Goal: Transaction & Acquisition: Purchase product/service

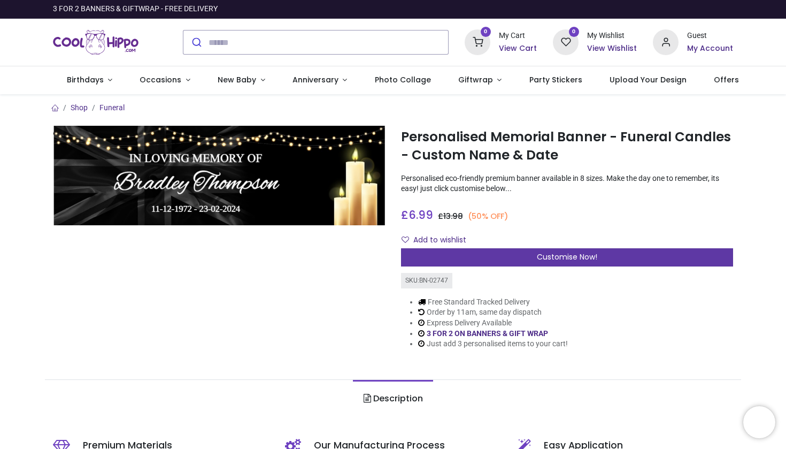
click at [476, 256] on div "Customise Now!" at bounding box center [567, 257] width 332 height 18
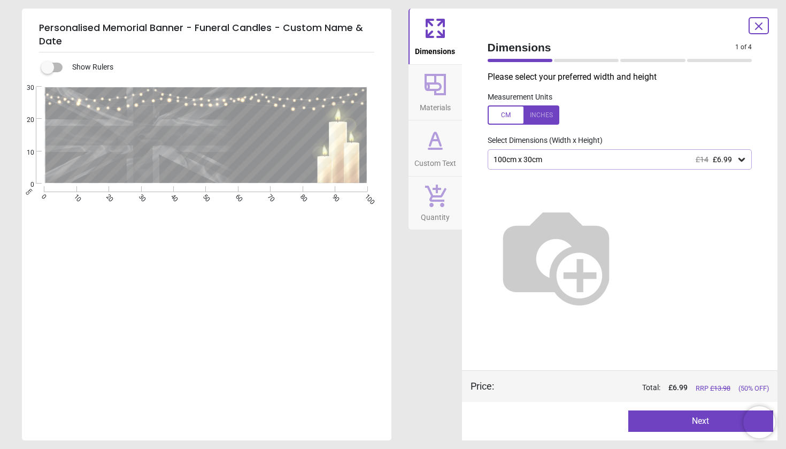
click at [534, 158] on div "100cm x 30cm £14 £6.99" at bounding box center [614, 159] width 244 height 9
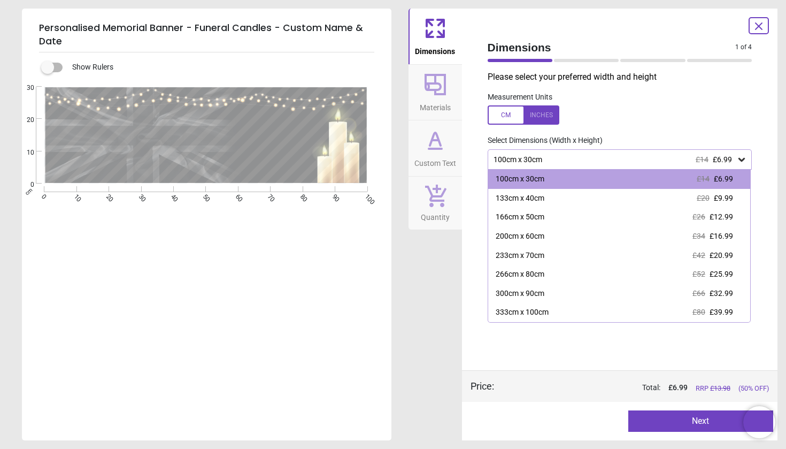
click at [382, 375] on div "E E E" at bounding box center [205, 311] width 367 height 449
click at [432, 363] on div "Dimensions Materials Custom Text Quantity" at bounding box center [434, 224] width 53 height 431
click at [700, 157] on span "£14" at bounding box center [702, 159] width 13 height 9
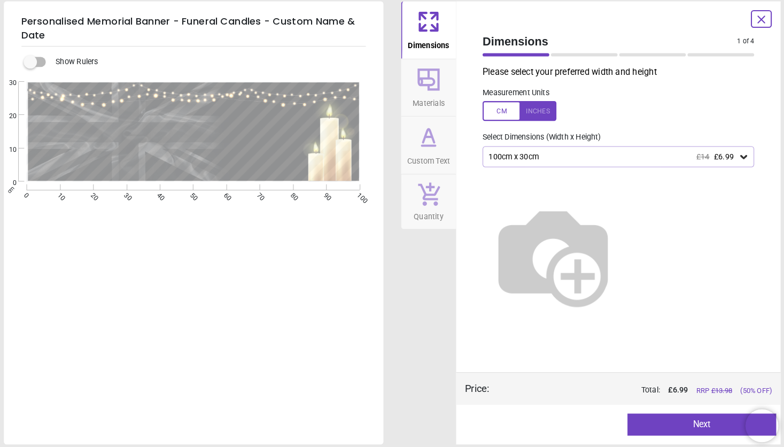
click at [556, 155] on div "100cm x 30cm £14 £6.99" at bounding box center [612, 159] width 243 height 9
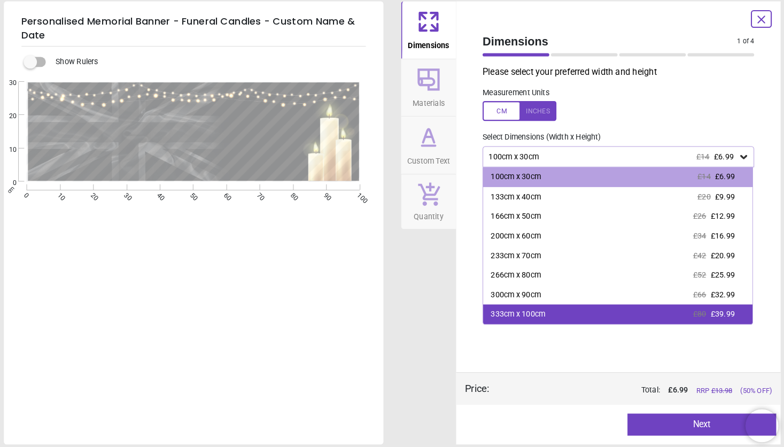
click at [535, 303] on div "333cm x 100cm £80 £39.99" at bounding box center [617, 312] width 261 height 19
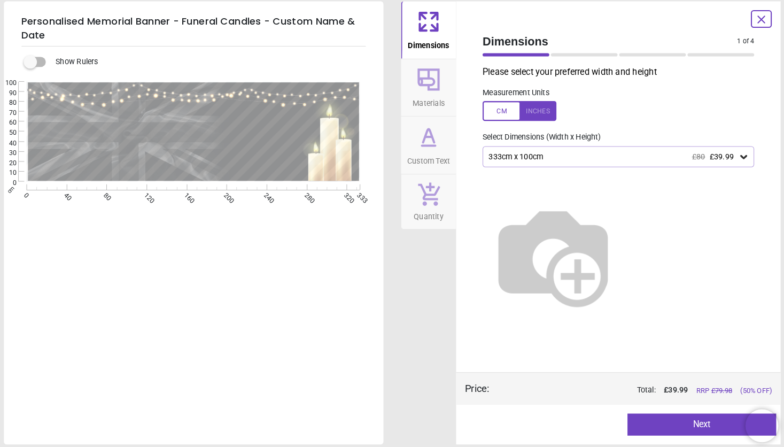
click at [421, 81] on icon at bounding box center [434, 85] width 26 height 26
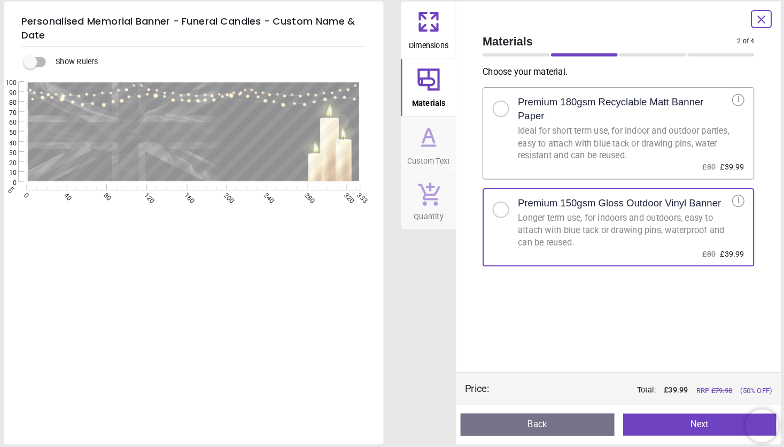
click at [429, 133] on icon at bounding box center [434, 139] width 11 height 13
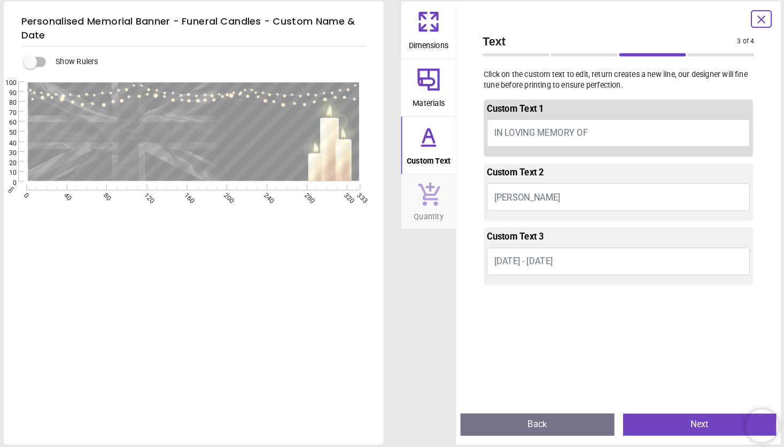
click at [599, 123] on button "IN LOVING MEMORY OF" at bounding box center [618, 136] width 255 height 27
click at [569, 132] on span "IN LOVING MEMORY OF" at bounding box center [543, 136] width 91 height 10
type textarea "*"
type textarea "**********"
drag, startPoint x: 253, startPoint y: 140, endPoint x: 226, endPoint y: 137, distance: 27.3
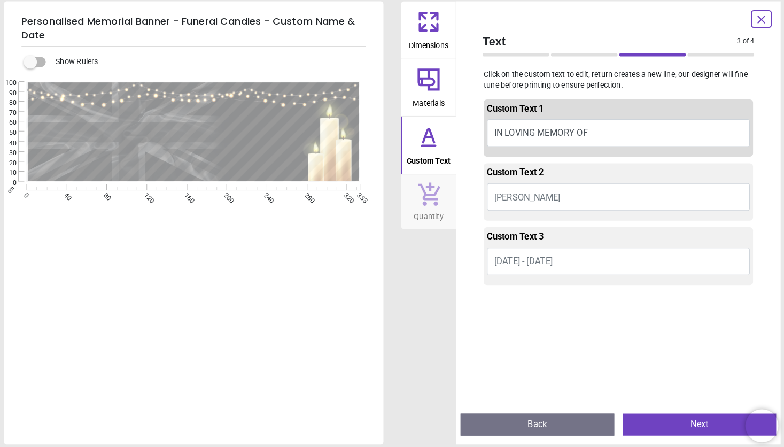
click at [226, 137] on textarea at bounding box center [183, 142] width 227 height 24
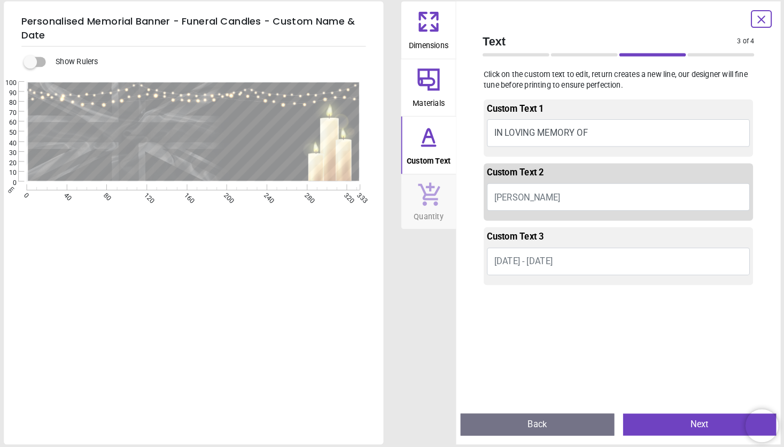
type textarea "*"
type textarea "**********"
click at [263, 163] on div at bounding box center [183, 166] width 203 height 12
click at [503, 231] on span "Custom Text 3" at bounding box center [518, 236] width 55 height 10
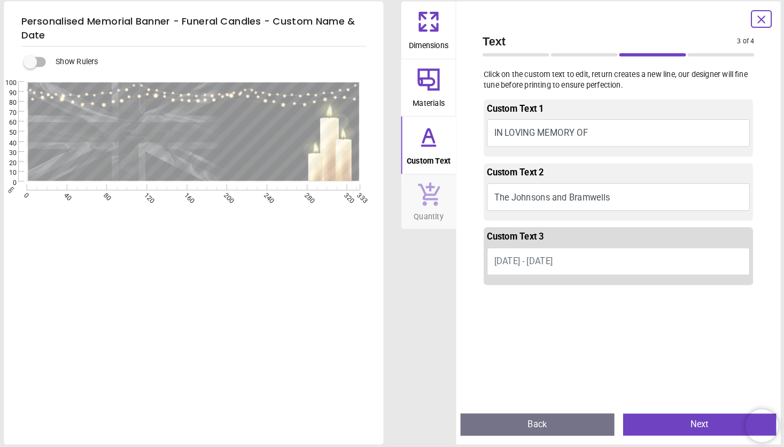
click at [429, 186] on button "Quantity" at bounding box center [433, 202] width 53 height 53
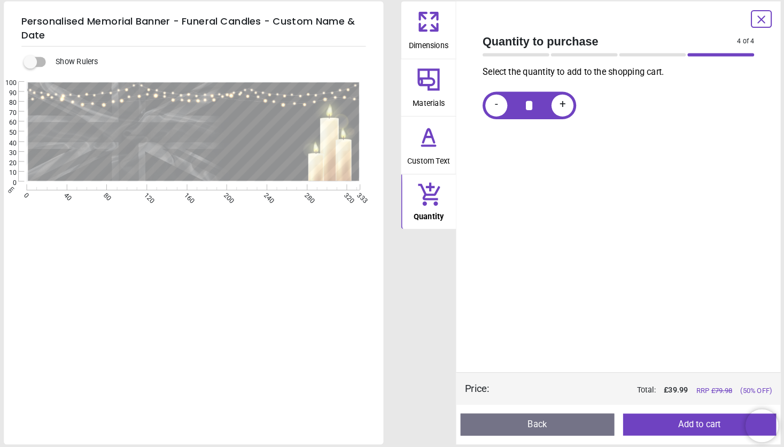
click at [421, 142] on icon at bounding box center [434, 140] width 26 height 26
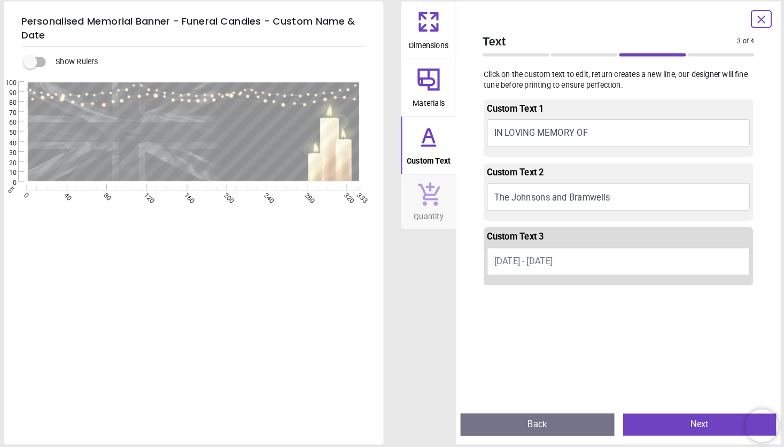
click at [589, 252] on button "11-12-1972 - 23-02-2024" at bounding box center [618, 261] width 255 height 27
type textarea "*"
click at [492, 408] on button "Back" at bounding box center [539, 418] width 149 height 21
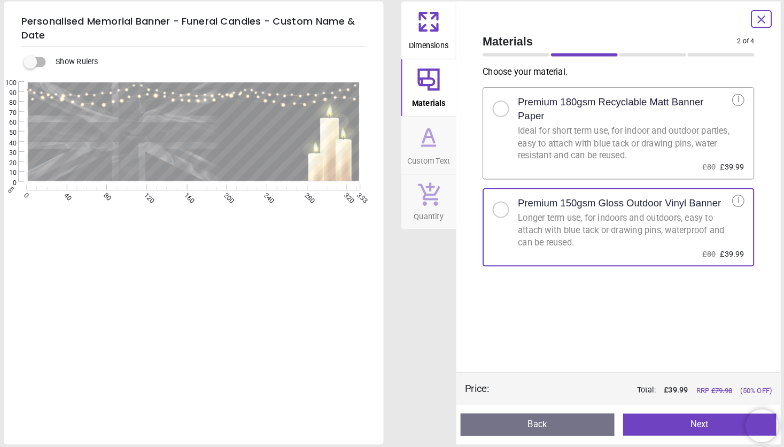
click at [492, 408] on button "Back" at bounding box center [539, 418] width 149 height 21
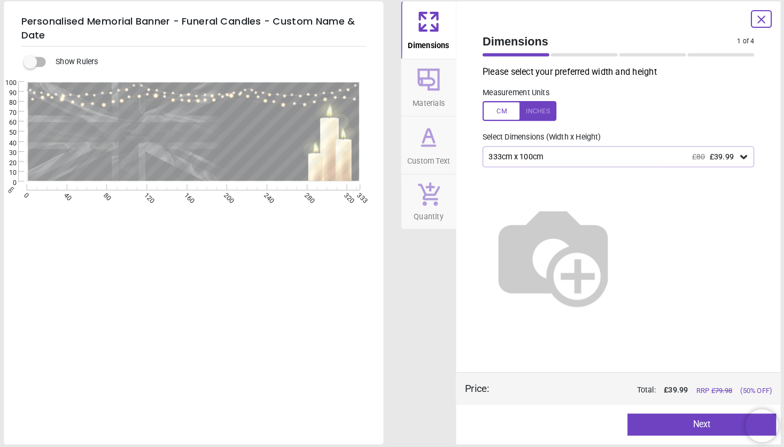
click at [48, 67] on label at bounding box center [48, 67] width 0 height 0
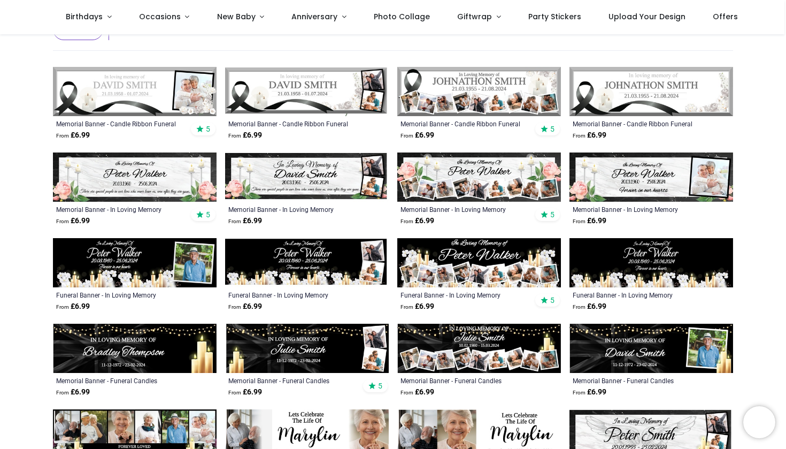
scroll to position [161, 0]
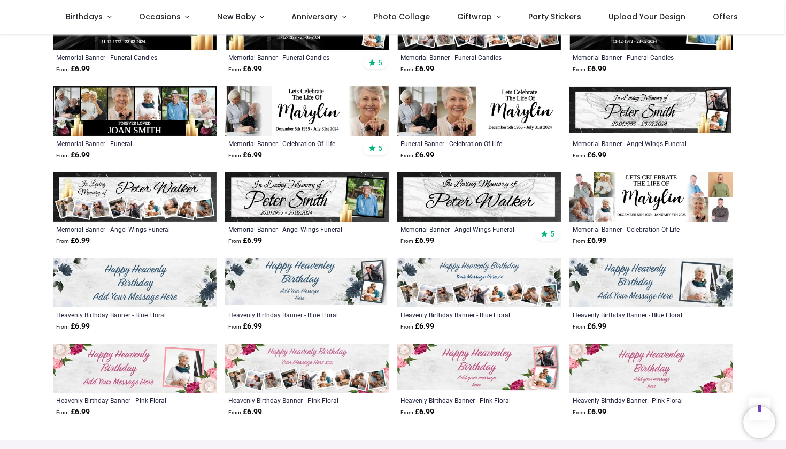
scroll to position [490, 0]
